Goal: Transaction & Acquisition: Purchase product/service

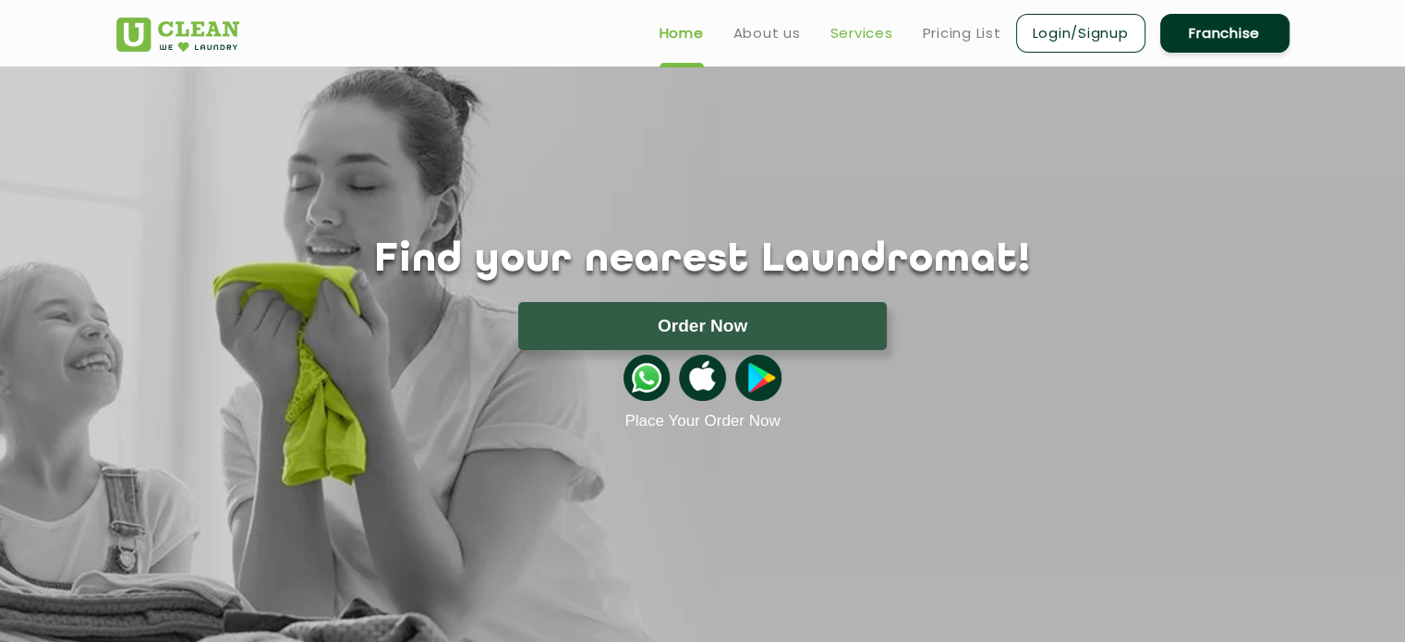
click at [861, 30] on link "Services" at bounding box center [861, 33] width 63 height 22
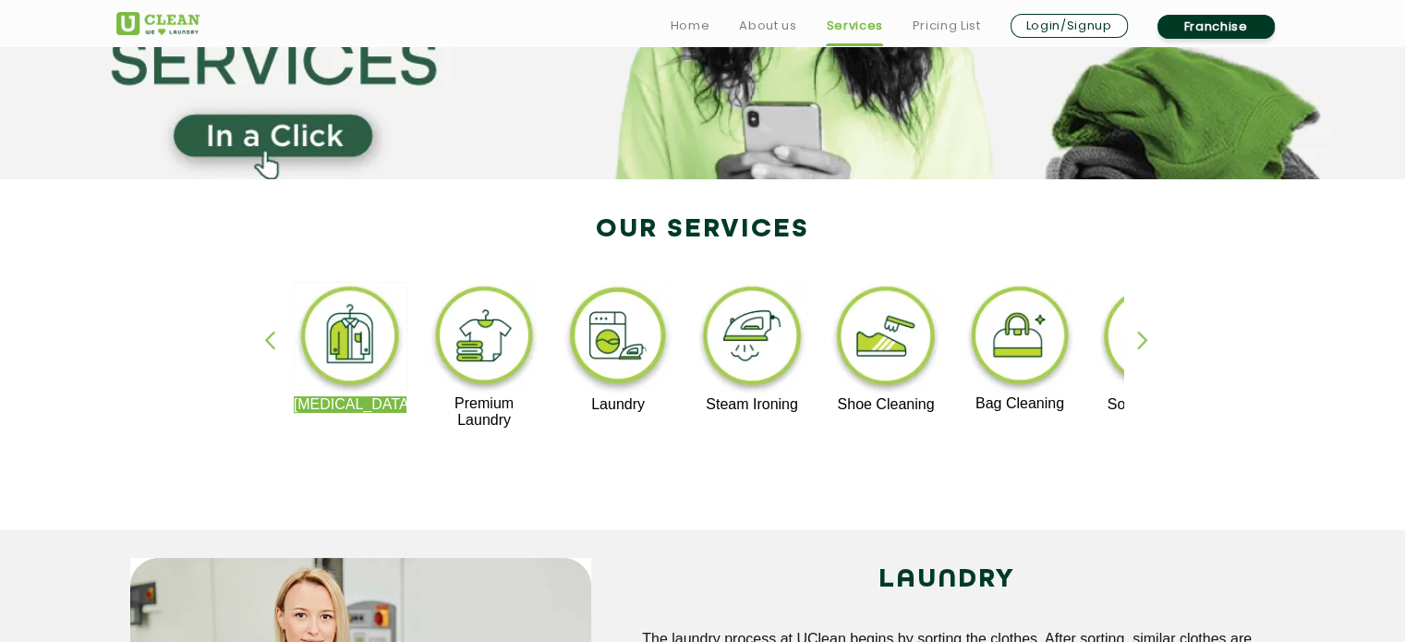
scroll to position [277, 0]
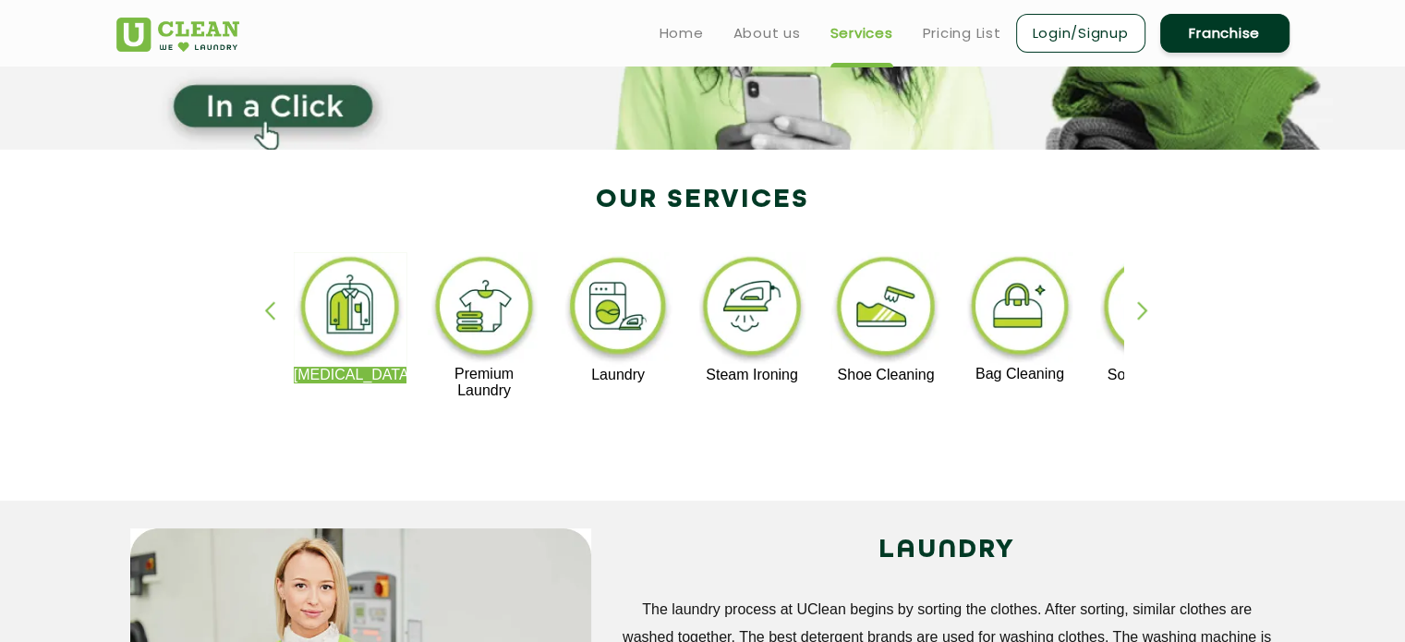
click at [1097, 30] on link "Login/Signup" at bounding box center [1080, 33] width 129 height 39
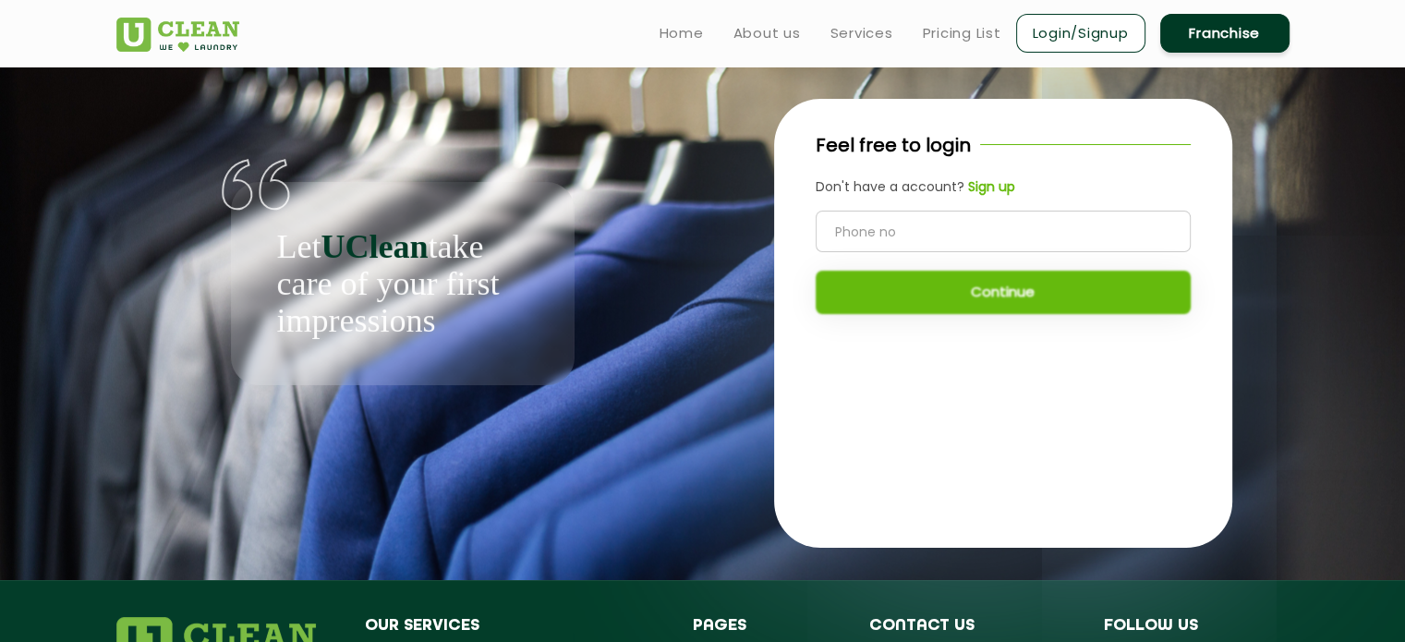
click at [954, 220] on input "tel" at bounding box center [1003, 232] width 375 height 42
type input "9119336368"
click at [1022, 299] on button "Continue" at bounding box center [1003, 292] width 375 height 43
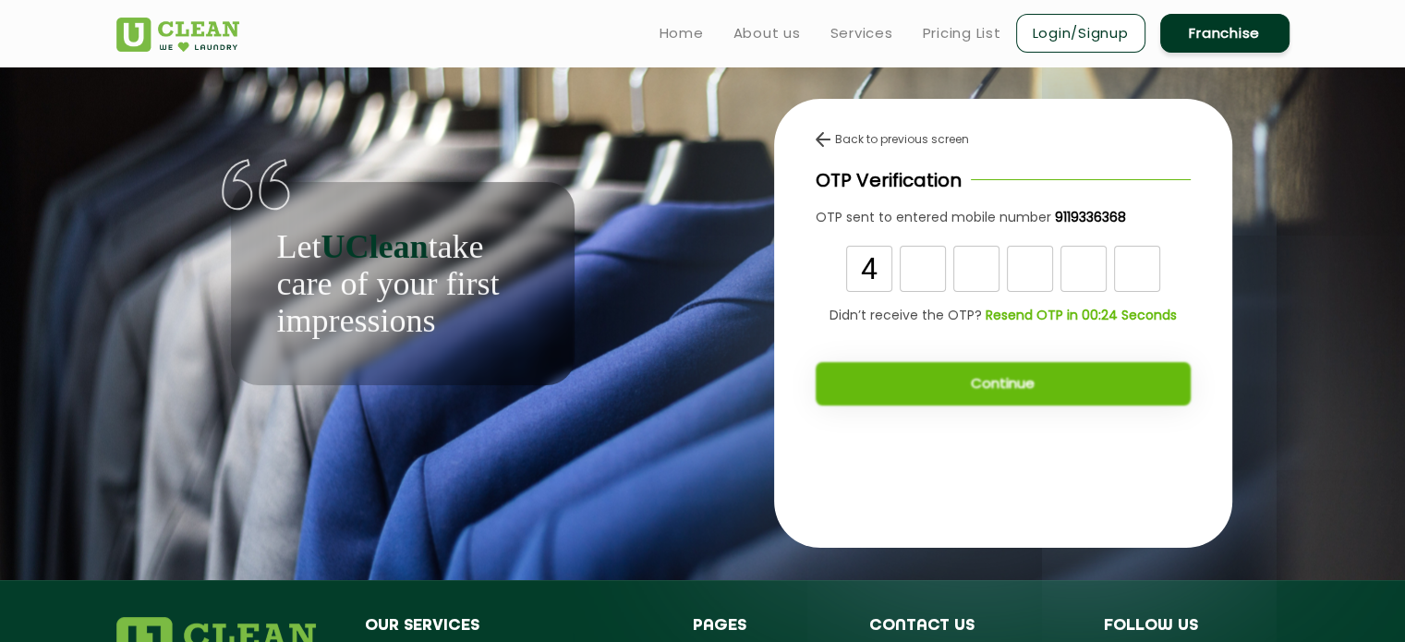
type input "4"
type input "3"
type input "2"
type input "9"
type input "5"
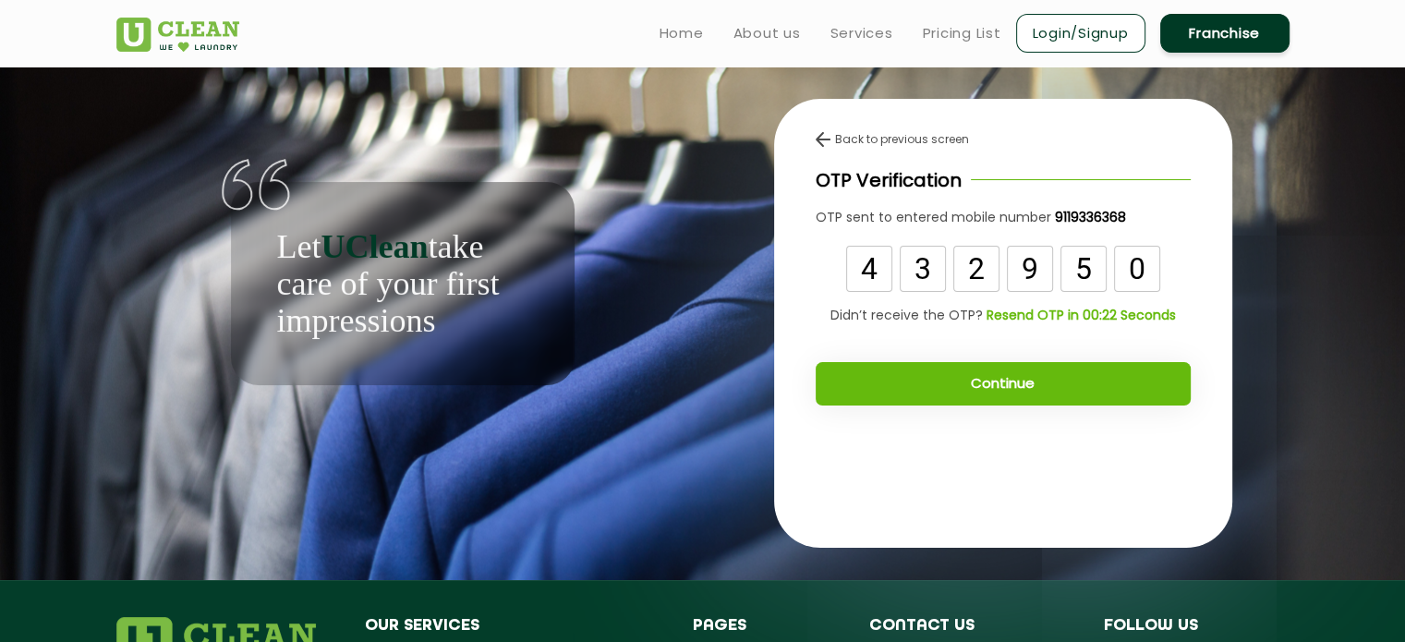
type input "0"
click at [934, 383] on button "Continue" at bounding box center [1003, 383] width 375 height 43
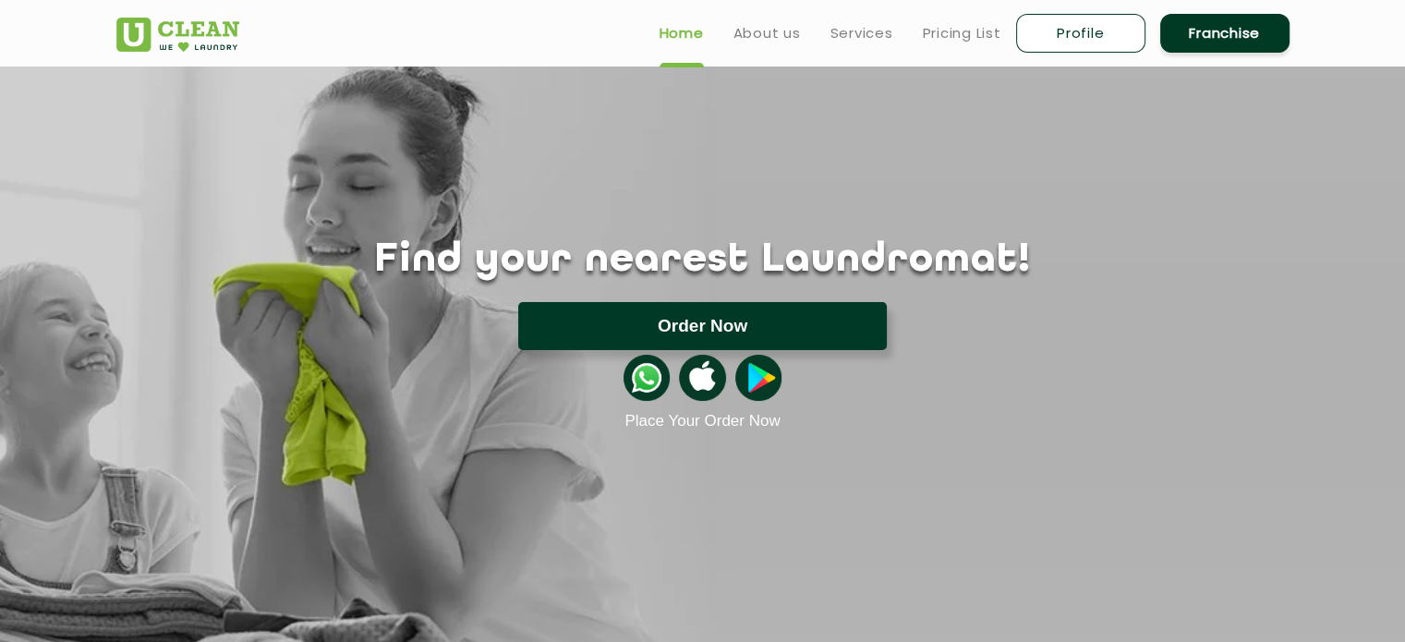
click at [706, 329] on button "Order Now" at bounding box center [702, 326] width 369 height 48
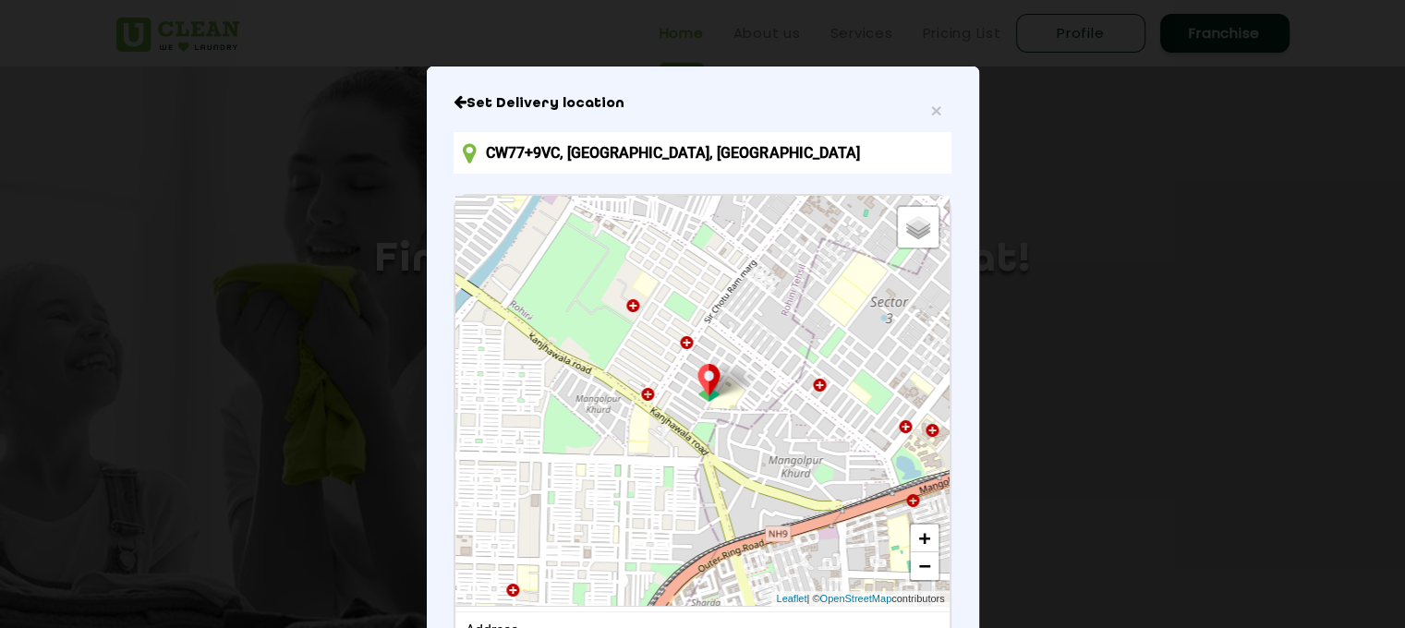
scroll to position [92, 0]
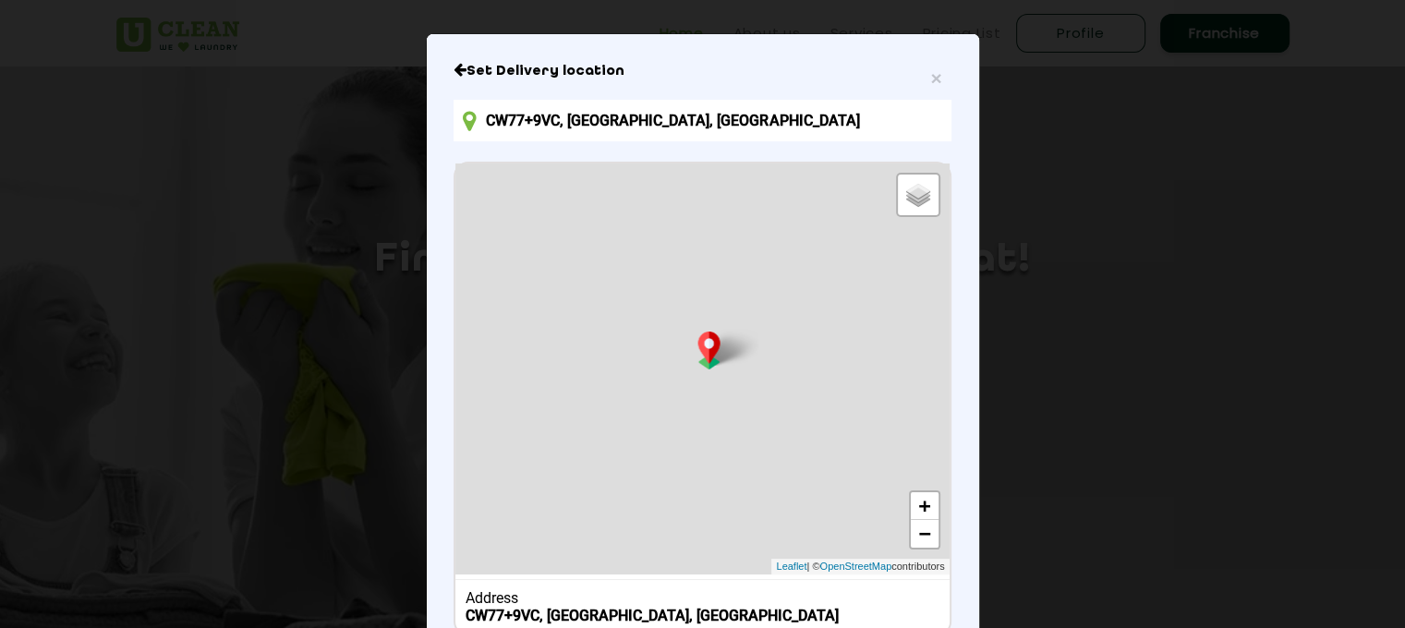
click at [753, 121] on input "CW77+9VC, [GEOGRAPHIC_DATA], [GEOGRAPHIC_DATA]" at bounding box center [702, 121] width 497 height 42
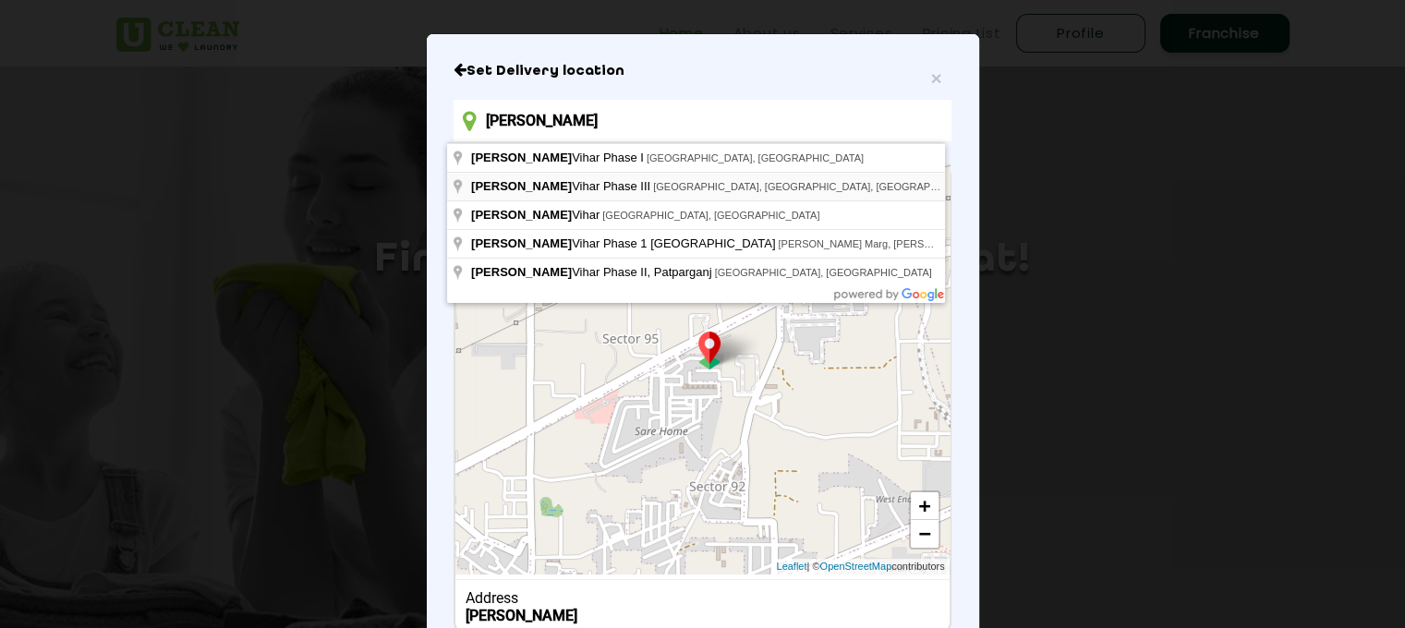
type input "[PERSON_NAME] Vihar Phase III, [GEOGRAPHIC_DATA], [GEOGRAPHIC_DATA], [GEOGRAPHI…"
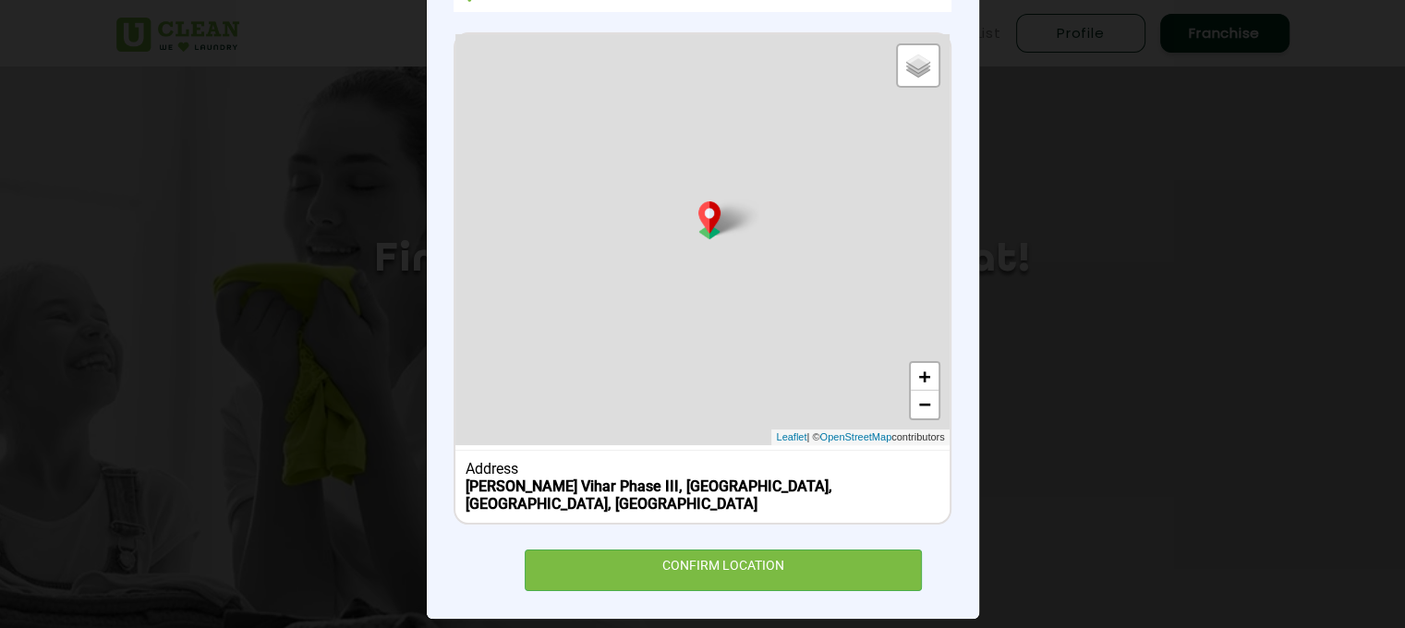
scroll to position [224, 0]
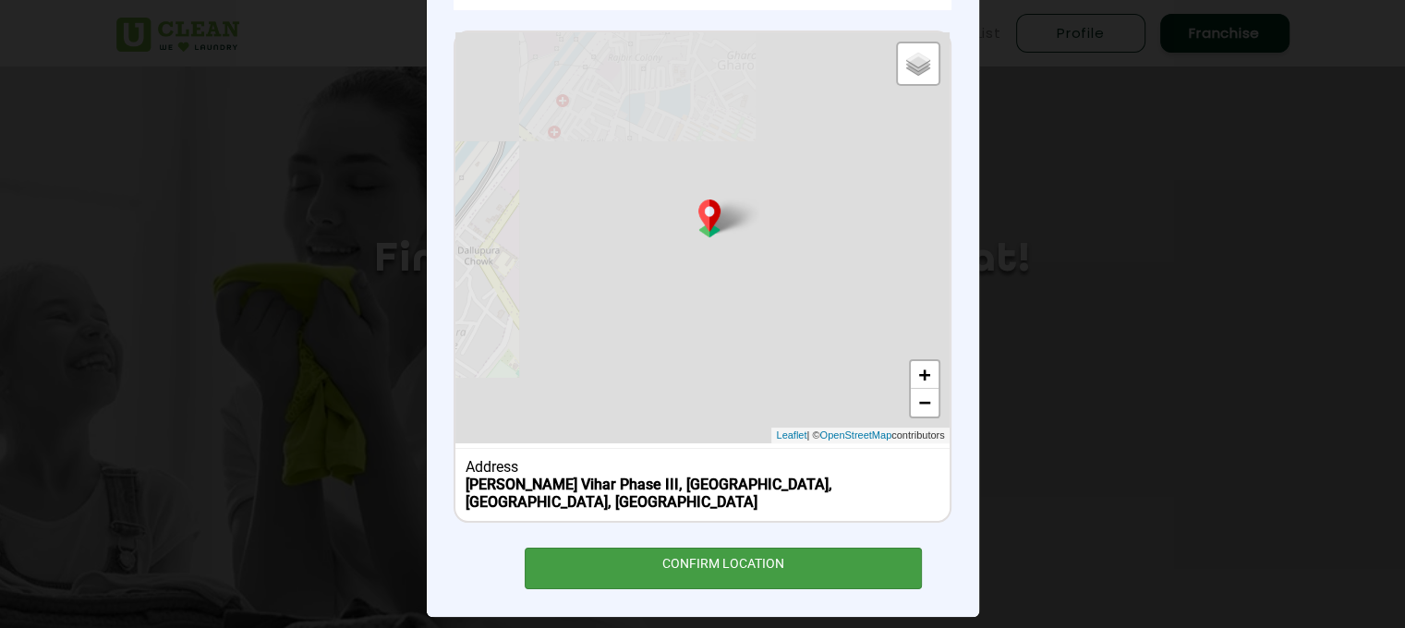
click at [730, 548] on div "CONFIRM LOCATION" at bounding box center [724, 569] width 398 height 42
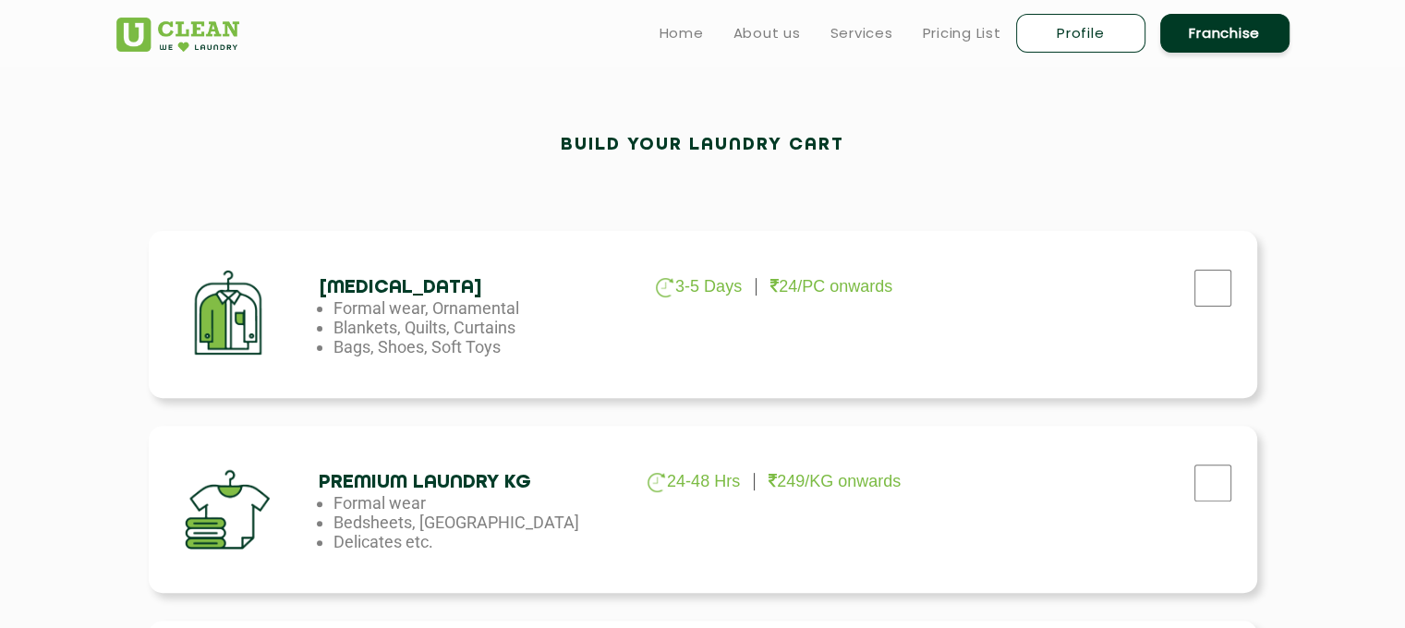
scroll to position [462, 0]
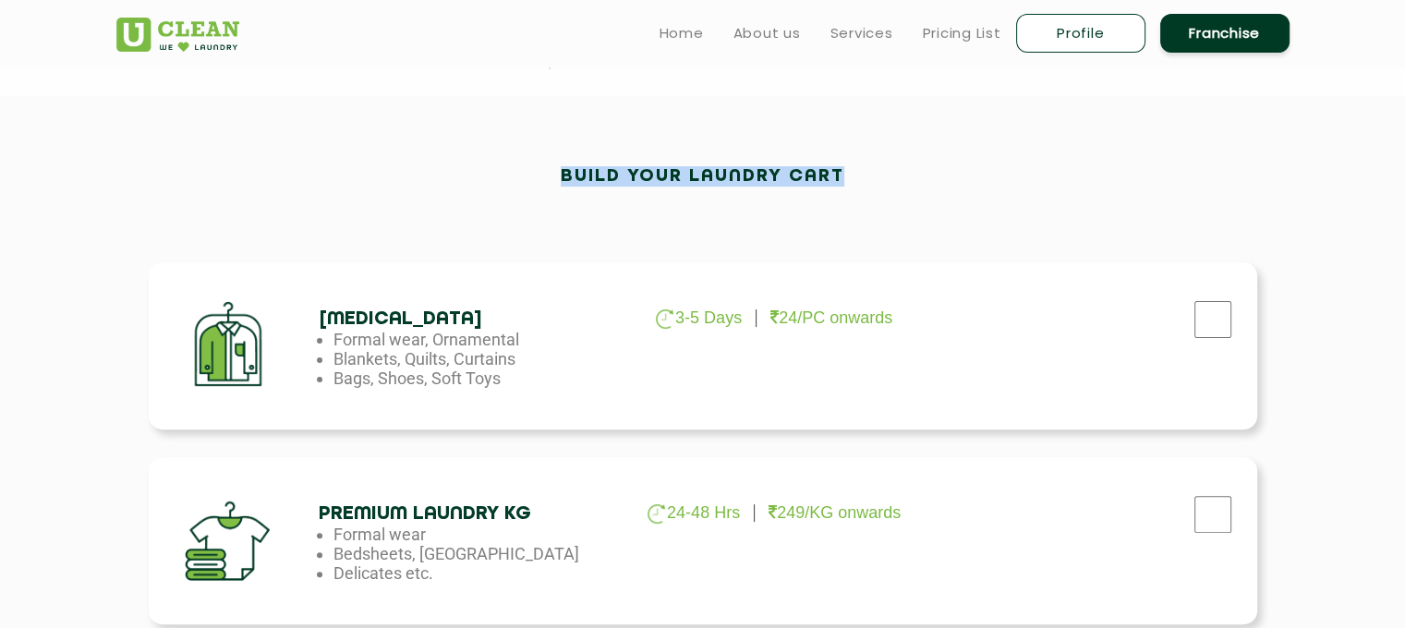
drag, startPoint x: 552, startPoint y: 174, endPoint x: 855, endPoint y: 157, distance: 303.5
click at [844, 176] on h2 "Build your laundry cart" at bounding box center [703, 176] width 284 height 20
drag, startPoint x: 847, startPoint y: 175, endPoint x: 555, endPoint y: 167, distance: 292.0
click at [561, 167] on h2 "Build your laundry cart" at bounding box center [703, 176] width 284 height 20
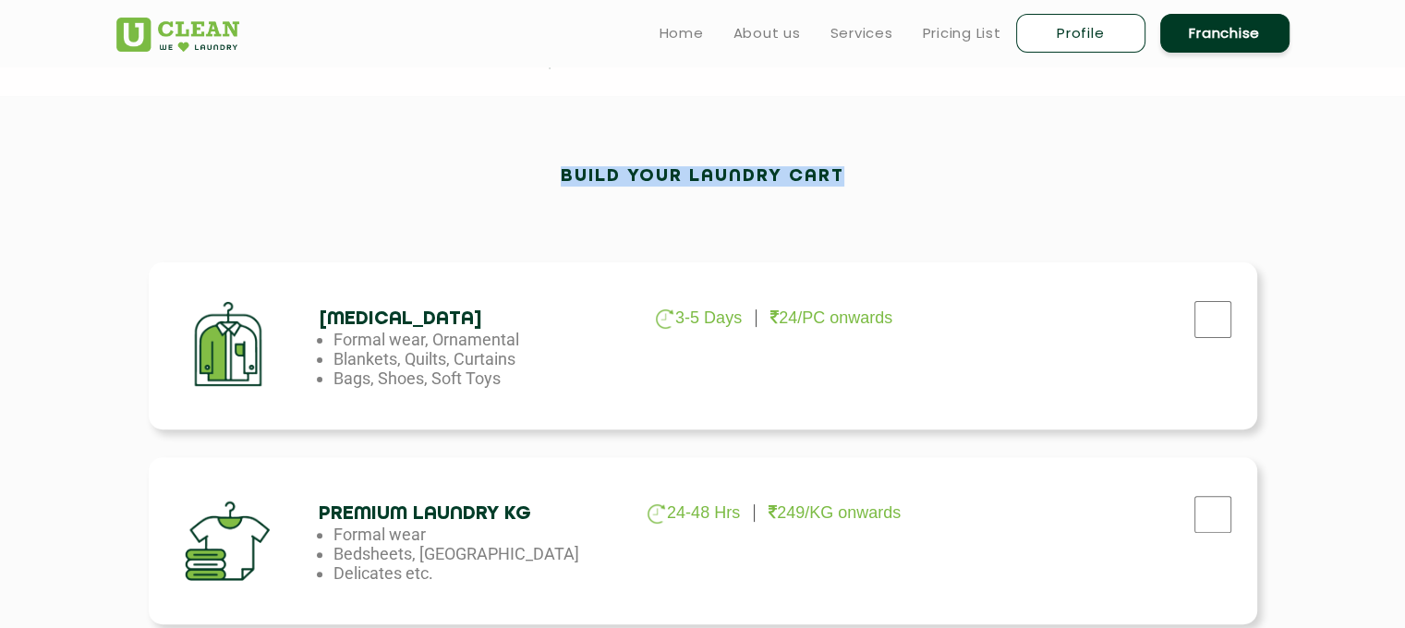
click at [569, 174] on h2 "Build your laundry cart" at bounding box center [703, 176] width 284 height 20
click at [561, 174] on h2 "Build your laundry cart" at bounding box center [703, 176] width 284 height 20
click at [561, 176] on h2 "Build your laundry cart" at bounding box center [703, 176] width 284 height 20
drag, startPoint x: 850, startPoint y: 177, endPoint x: 550, endPoint y: 179, distance: 300.2
click at [551, 179] on div "Build your laundry cart" at bounding box center [702, 186] width 1173 height 41
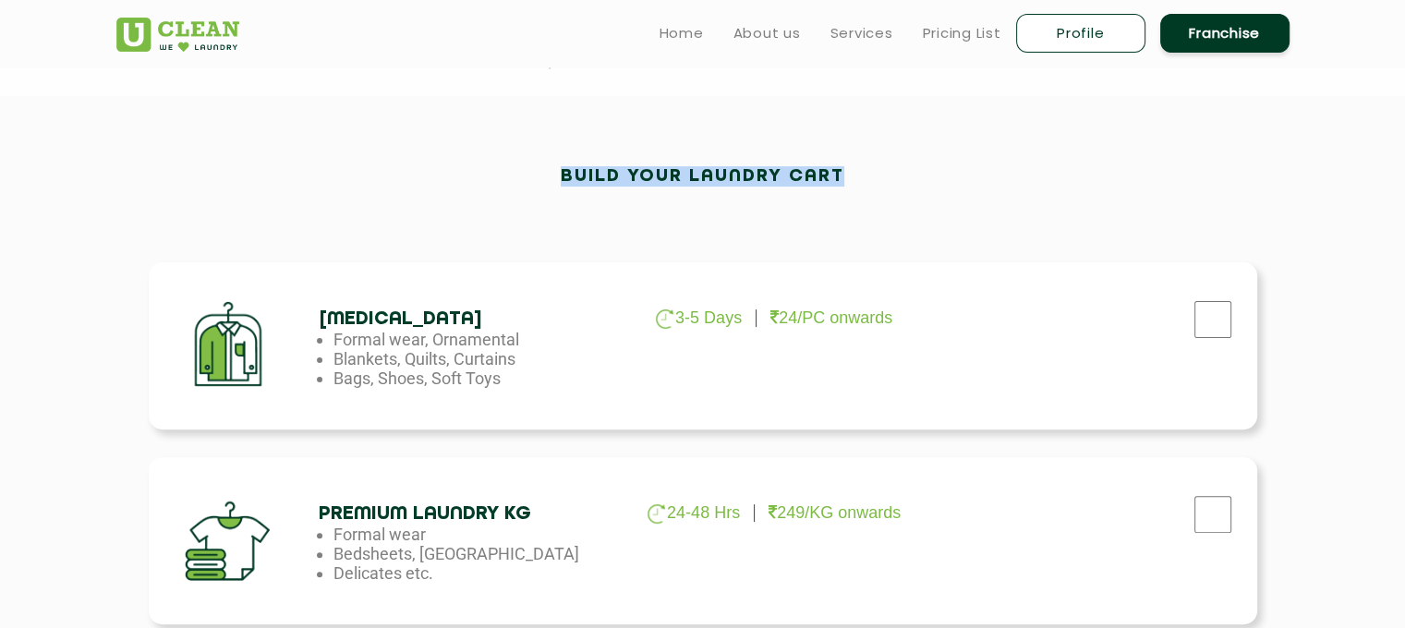
click at [561, 179] on h2 "Build your laundry cart" at bounding box center [703, 176] width 284 height 20
click at [589, 166] on h2 "Build your laundry cart" at bounding box center [703, 176] width 284 height 20
drag, startPoint x: 851, startPoint y: 172, endPoint x: 548, endPoint y: 174, distance: 303.0
click at [548, 174] on div "Build your laundry cart" at bounding box center [702, 186] width 1173 height 41
click at [559, 206] on div "Build your laundry cart" at bounding box center [702, 186] width 1173 height 41
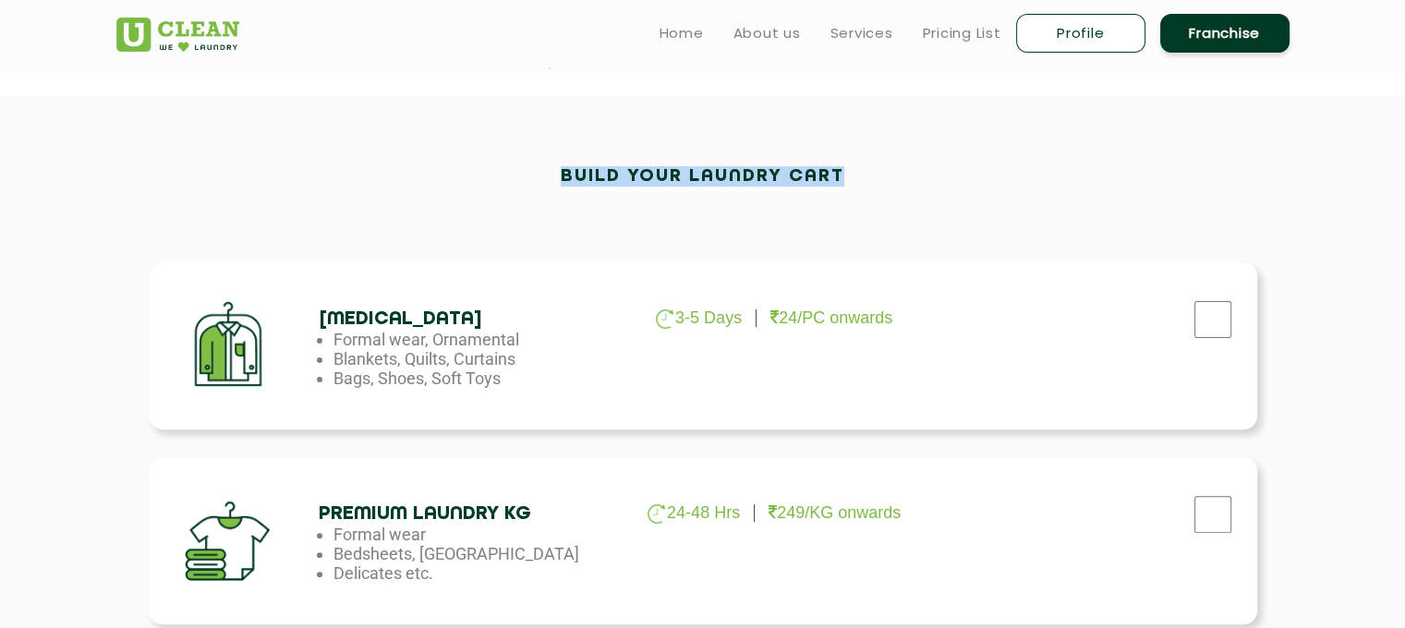
drag, startPoint x: 557, startPoint y: 169, endPoint x: 858, endPoint y: 175, distance: 301.2
click at [858, 175] on div "Build your laundry cart" at bounding box center [702, 186] width 1173 height 41
click at [821, 173] on h2 "Build your laundry cart" at bounding box center [703, 176] width 284 height 20
click at [572, 173] on h2 "Build your laundry cart" at bounding box center [703, 176] width 284 height 20
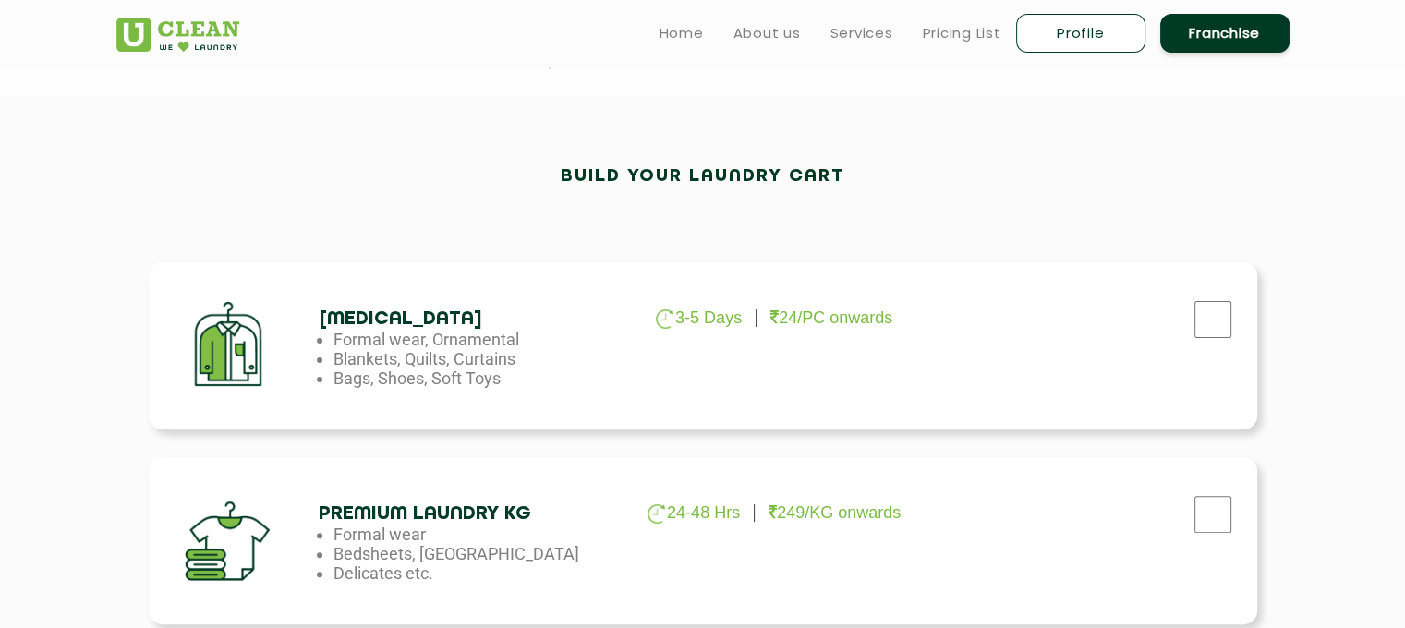
click at [661, 176] on h2 "Build your laundry cart" at bounding box center [703, 176] width 284 height 20
click at [661, 175] on h2 "Build your laundry cart" at bounding box center [703, 176] width 284 height 20
click at [738, 178] on h2 "Build your laundry cart" at bounding box center [703, 176] width 284 height 20
click at [738, 177] on h2 "Build your laundry cart" at bounding box center [703, 176] width 284 height 20
click at [585, 173] on h2 "Build your laundry cart" at bounding box center [703, 176] width 284 height 20
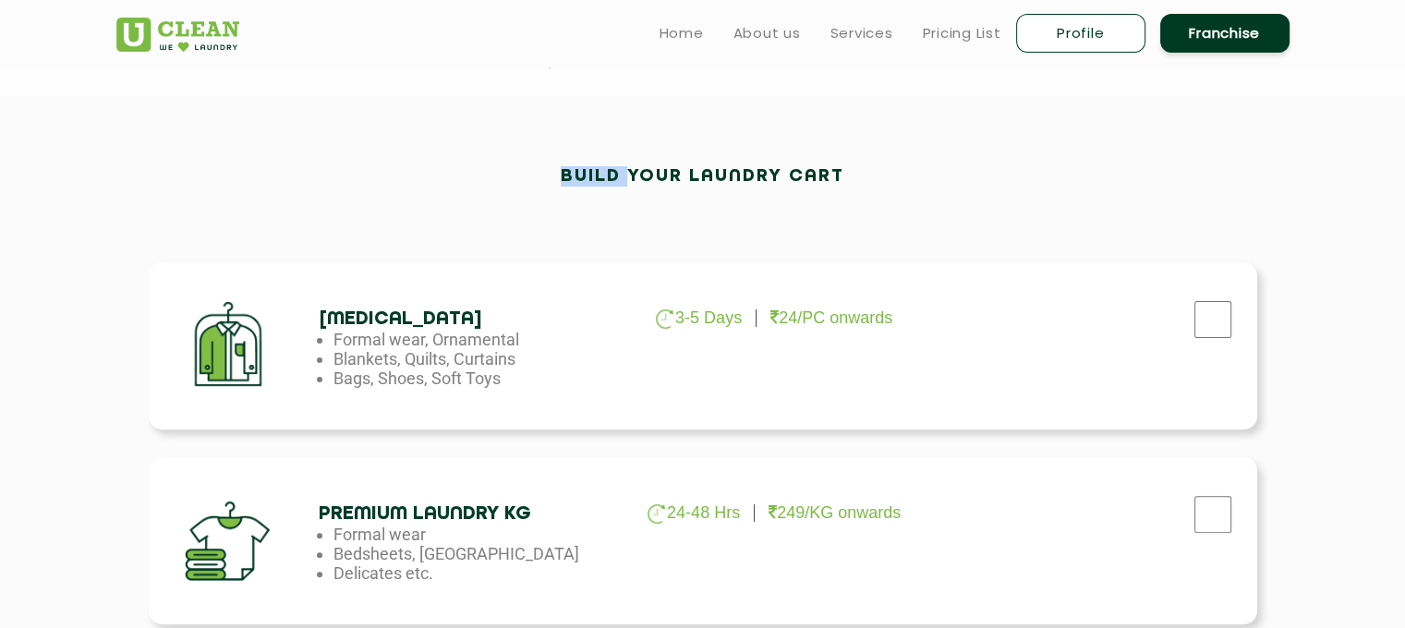
click at [585, 173] on h2 "Build your laundry cart" at bounding box center [703, 176] width 284 height 20
click at [658, 175] on h2 "Build your laundry cart" at bounding box center [703, 176] width 284 height 20
drag, startPoint x: 551, startPoint y: 176, endPoint x: 857, endPoint y: 173, distance: 306.7
click at [857, 173] on div "Build your laundry cart" at bounding box center [702, 186] width 1173 height 41
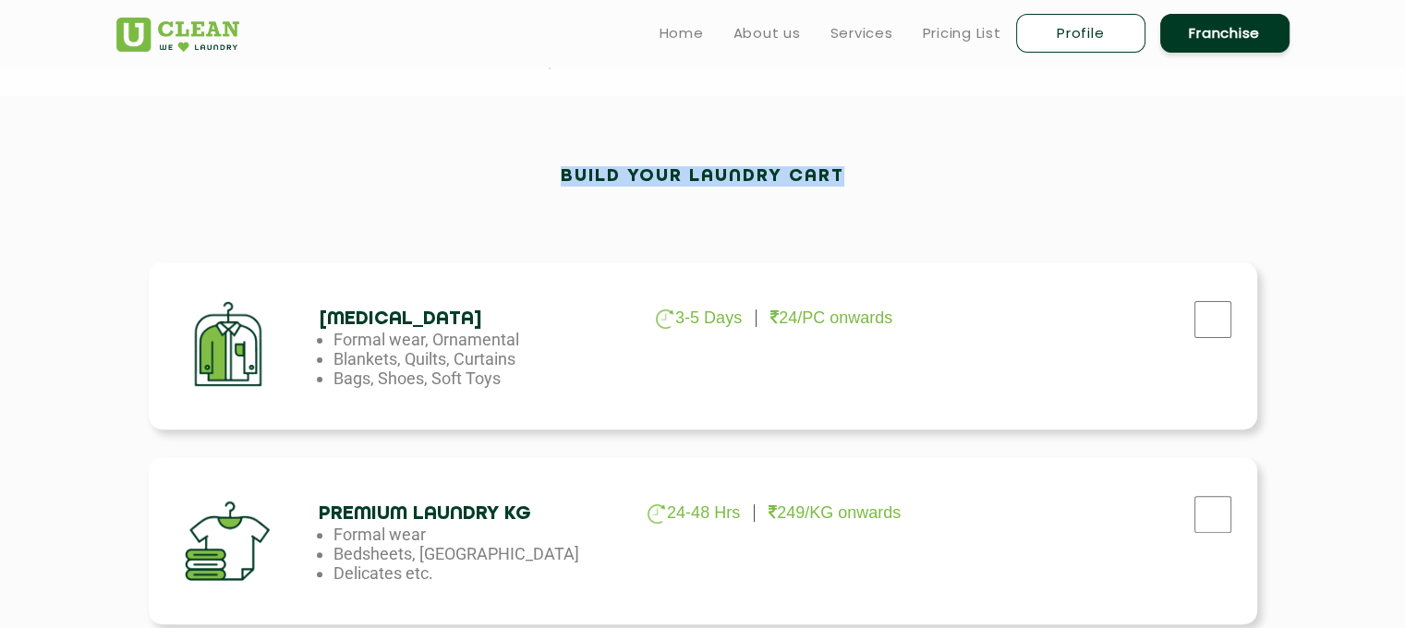
click at [839, 170] on h2 "Build your laundry cart" at bounding box center [703, 176] width 284 height 20
click at [825, 171] on h2 "Build your laundry cart" at bounding box center [703, 176] width 284 height 20
click at [736, 171] on h2 "Build your laundry cart" at bounding box center [703, 176] width 284 height 20
click at [736, 170] on h2 "Build your laundry cart" at bounding box center [703, 176] width 284 height 20
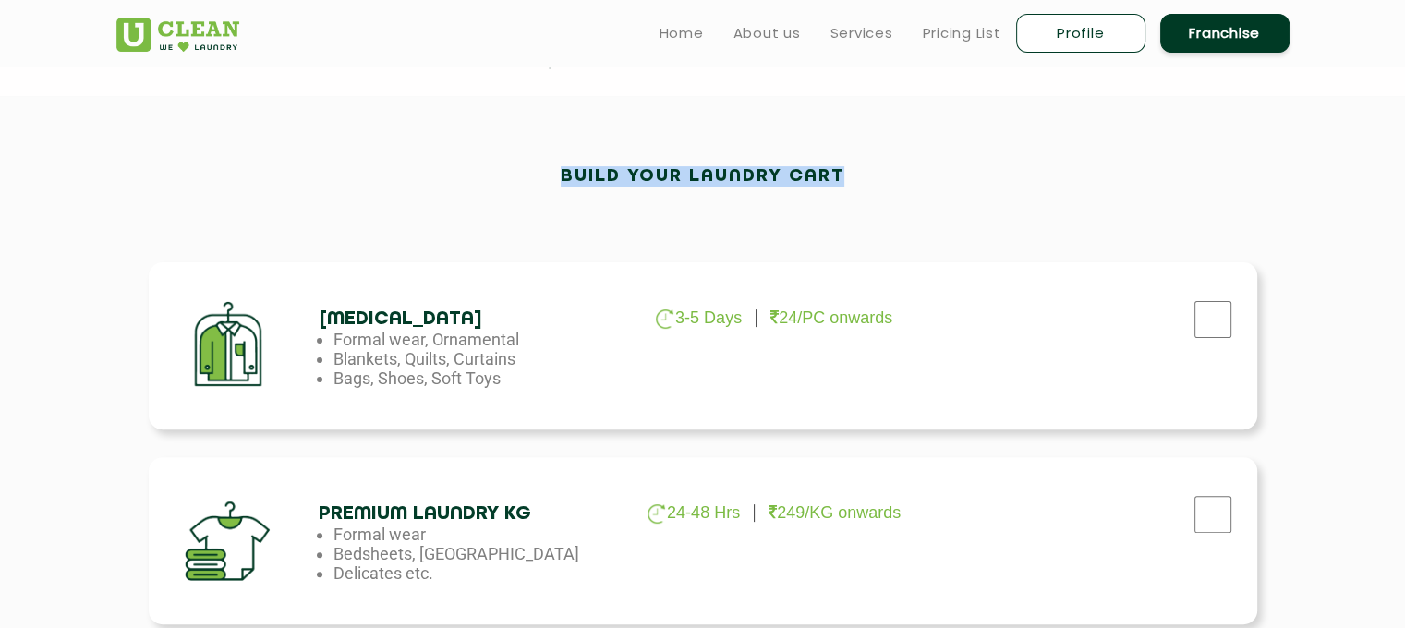
click at [736, 170] on h2 "Build your laundry cart" at bounding box center [703, 176] width 284 height 20
click at [621, 171] on h2 "Build your laundry cart" at bounding box center [703, 176] width 284 height 20
drag, startPoint x: 554, startPoint y: 172, endPoint x: 813, endPoint y: 172, distance: 258.7
click at [844, 176] on h2 "Build your laundry cart" at bounding box center [703, 176] width 284 height 20
click at [824, 171] on h2 "Build your laundry cart" at bounding box center [703, 176] width 284 height 20
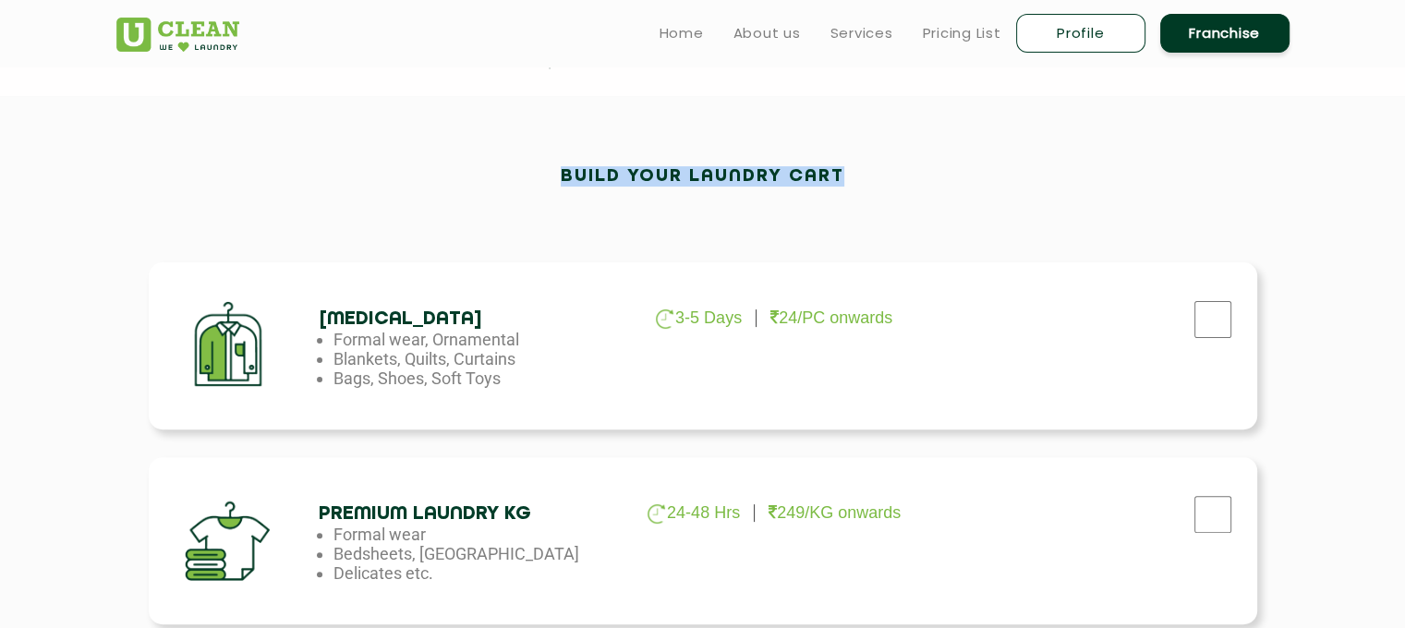
drag, startPoint x: 850, startPoint y: 175, endPoint x: 552, endPoint y: 164, distance: 297.7
click at [596, 175] on h2 "Build your laundry cart" at bounding box center [703, 176] width 284 height 20
